Goal: Task Accomplishment & Management: Use online tool/utility

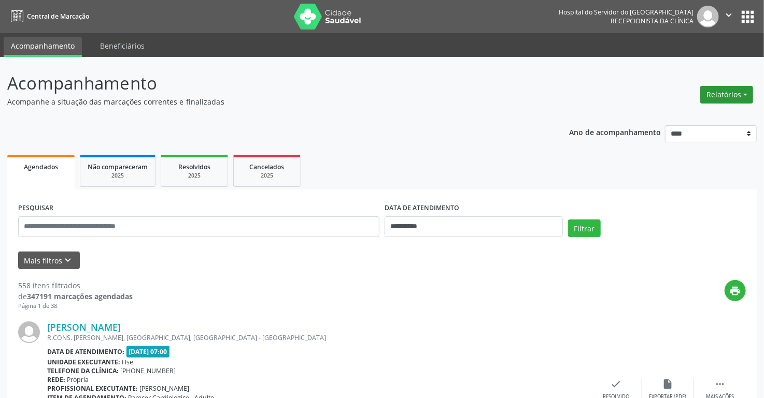
click at [710, 93] on button "Relatórios" at bounding box center [726, 95] width 53 height 18
click at [674, 119] on link "Agendamentos" at bounding box center [696, 117] width 111 height 15
select select "*"
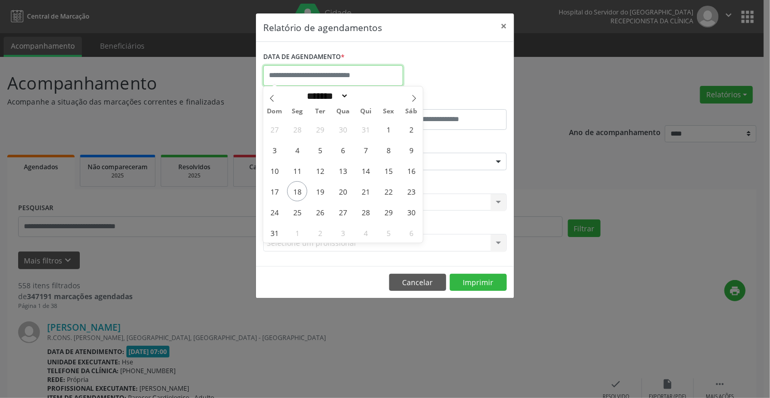
click at [292, 71] on input "text" at bounding box center [333, 75] width 140 height 21
click at [297, 192] on span "18" at bounding box center [297, 191] width 20 height 20
type input "**********"
click at [299, 191] on span "18" at bounding box center [297, 191] width 20 height 20
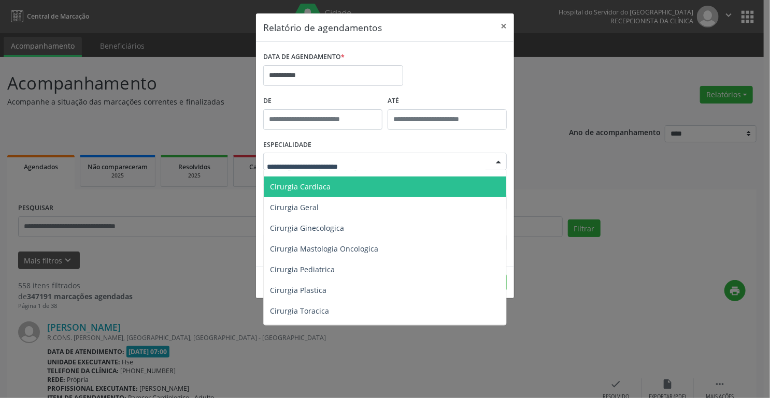
scroll to position [166, 0]
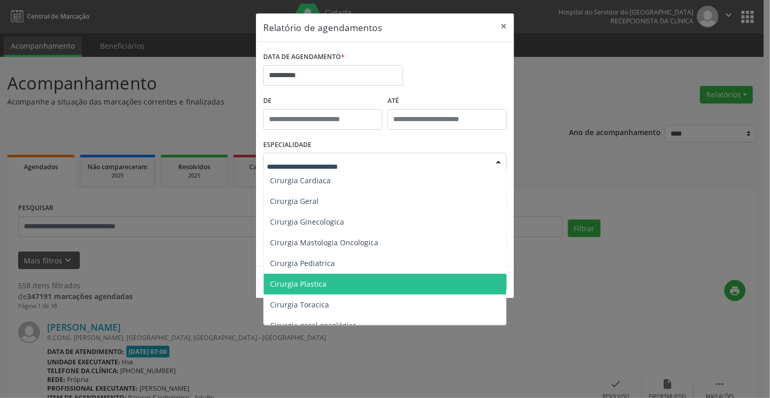
click at [295, 284] on span "Cirurgia Plastica" at bounding box center [298, 284] width 56 height 10
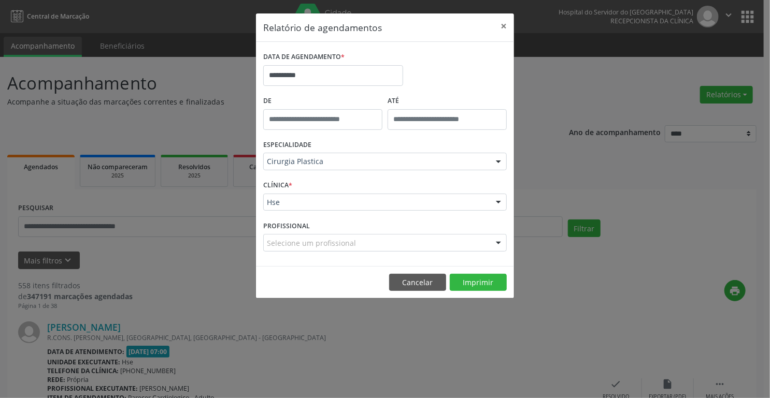
click at [459, 271] on footer "Cancelar Imprimir" at bounding box center [385, 282] width 258 height 33
click at [468, 278] on button "Imprimir" at bounding box center [478, 283] width 57 height 18
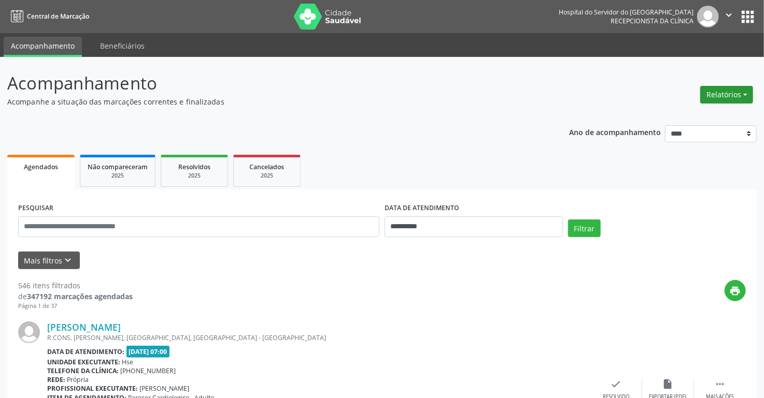
click at [716, 91] on button "Relatórios" at bounding box center [726, 95] width 53 height 18
click at [677, 116] on link "Agendamentos" at bounding box center [696, 117] width 111 height 15
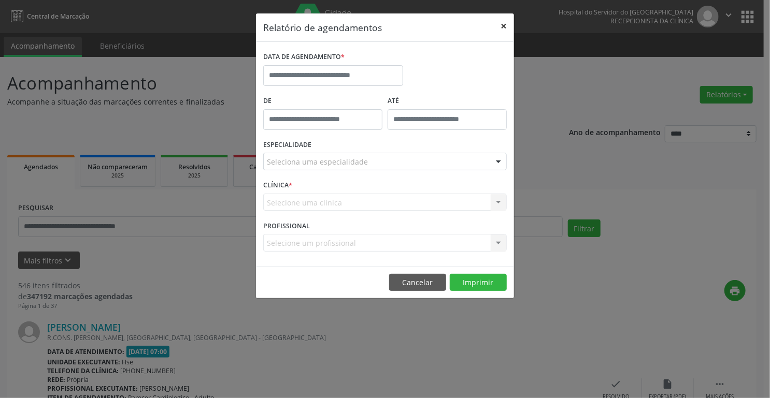
click at [507, 26] on button "×" at bounding box center [503, 25] width 21 height 25
